Goal: Communication & Community: Answer question/provide support

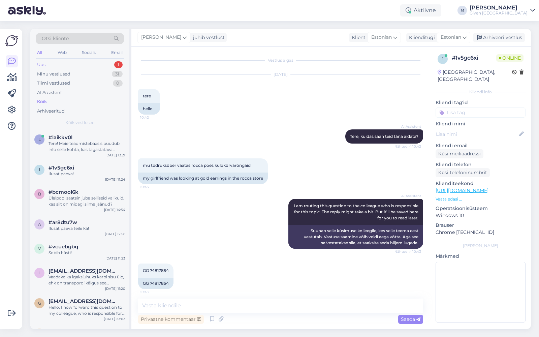
scroll to position [599, 0]
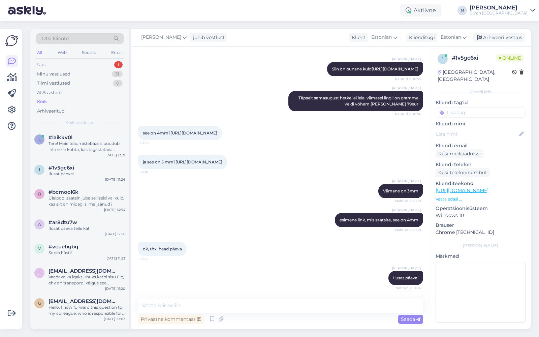
click at [96, 63] on div "Uus 1" at bounding box center [80, 64] width 88 height 9
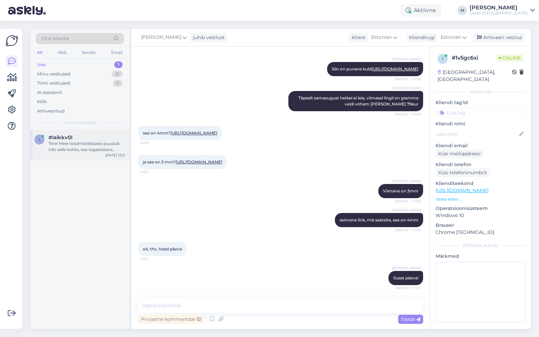
click at [91, 142] on div "Tere! Meie teadmistebaasis puudub info selle kohta, kas tagastatava pakiga peak…" at bounding box center [86, 146] width 77 height 12
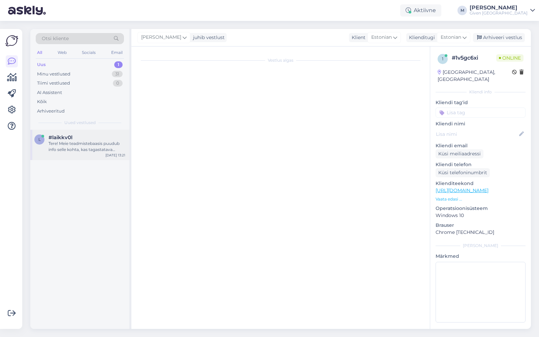
scroll to position [0, 0]
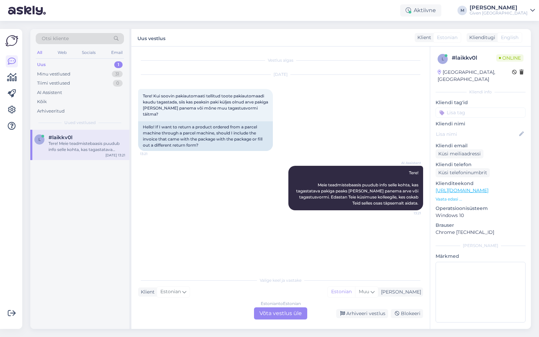
click at [288, 314] on div "Estonian to Estonian Võta vestlus üle" at bounding box center [280, 313] width 53 height 12
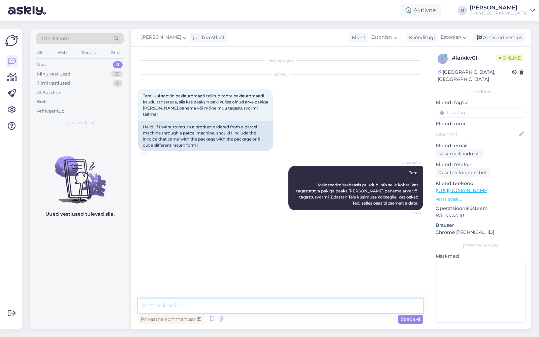
click at [289, 305] on textarea at bounding box center [280, 305] width 285 height 14
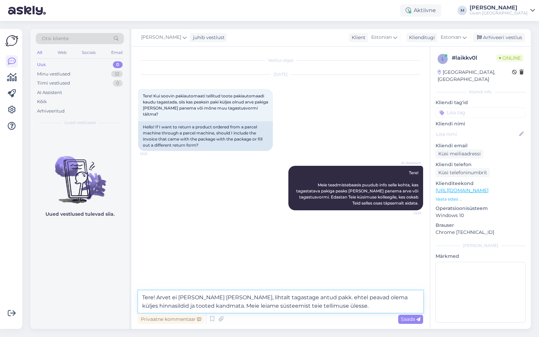
click at [318, 296] on textarea "Tere! Arvet ei [PERSON_NAME] [PERSON_NAME], lihtalt tagastage antud pakk. ehtel…" at bounding box center [280, 301] width 285 height 22
click at [312, 297] on textarea "Tere! Arvet ei [PERSON_NAME] [PERSON_NAME], lihtalt tagastage antud pakk. Ehtel…" at bounding box center [280, 301] width 285 height 22
click at [340, 309] on textarea "Tere! Arvet ei [PERSON_NAME] [PERSON_NAME], lihtalt tagastage antud pakk . Ehte…" at bounding box center [280, 301] width 285 height 22
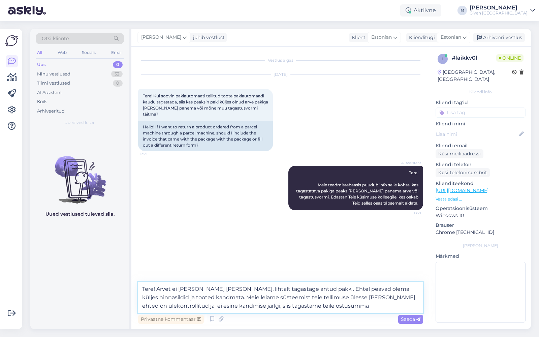
type textarea "Tere! Arvet ei [PERSON_NAME] [PERSON_NAME], lihtalt tagastage antud pakk . Ehte…"
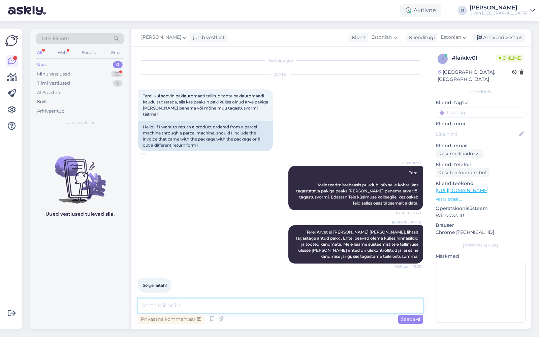
scroll to position [1, 0]
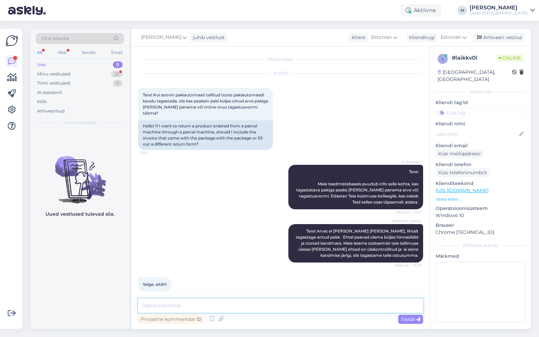
click at [213, 301] on textarea at bounding box center [280, 305] width 285 height 14
click at [156, 306] on textarea "Dpd puhul saate taga" at bounding box center [280, 305] width 285 height 14
click at [229, 307] on textarea "Dpd ja Omniva puhul saate taga" at bounding box center [280, 305] width 285 height 14
click at [245, 303] on textarea "Dpd ja Omniva puhul saate tagastada koodi aluse" at bounding box center [280, 305] width 285 height 14
click at [301, 305] on textarea "Dpd ja Omniva puhul saate tagastada tagstuskoodi aluse" at bounding box center [280, 305] width 285 height 14
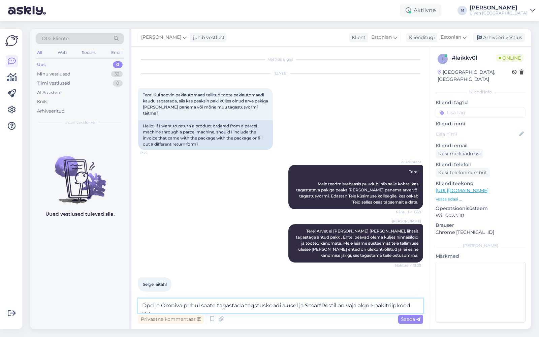
scroll to position [8, 0]
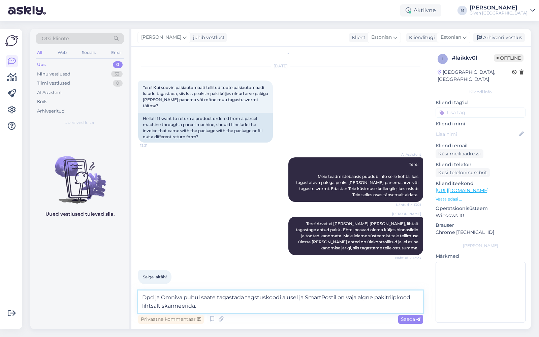
click at [387, 297] on textarea "Dpd ja Omniva puhul saate tagastada tagstuskoodi alusel ja SmartPostil on vaja …" at bounding box center [280, 301] width 285 height 22
click at [177, 306] on textarea "Dpd ja Omniva puhul saate tagastada tagstuskoodi alusel ja SmartPostil on vaja …" at bounding box center [280, 301] width 285 height 22
type textarea "Dpd ja Omniva puhul saate tagastada tagstuskoodi alusel ja SmartPostil on vaja …"
click at [413, 321] on span "Saada" at bounding box center [411, 319] width 20 height 6
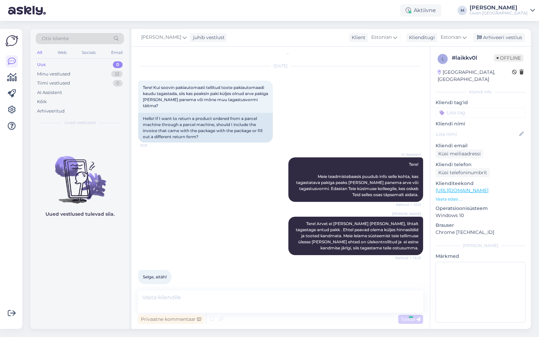
scroll to position [36, 0]
